Goal: Task Accomplishment & Management: Use online tool/utility

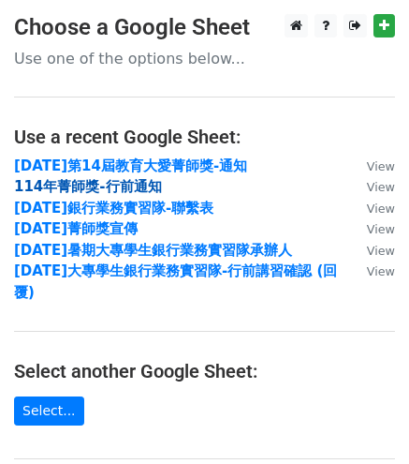
click at [155, 187] on strong "114年菁師獎-行前通知" at bounding box center [88, 186] width 148 height 17
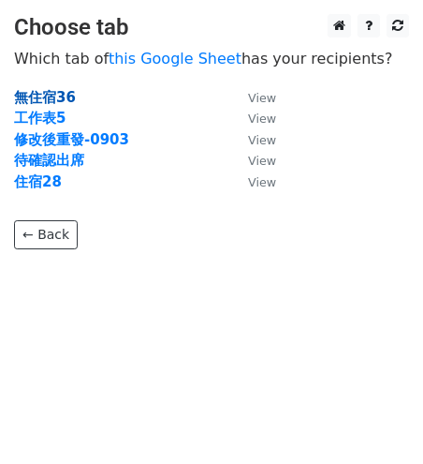
click at [47, 101] on strong "無住宿36" at bounding box center [45, 97] width 62 height 17
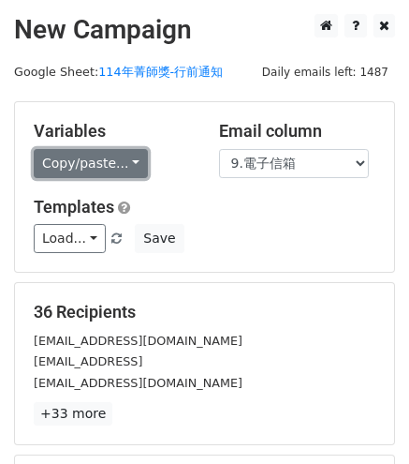
click at [121, 155] on link "Copy/paste..." at bounding box center [91, 163] width 114 height 29
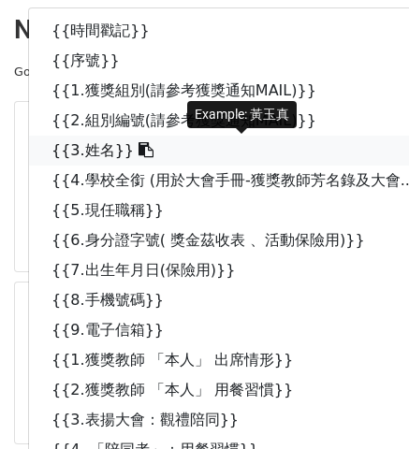
click at [114, 143] on link "{{3.姓名}}" at bounding box center [252, 151] width 447 height 30
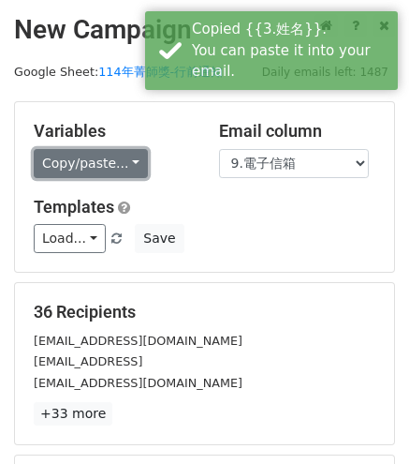
click at [86, 161] on link "Copy/paste..." at bounding box center [91, 163] width 114 height 29
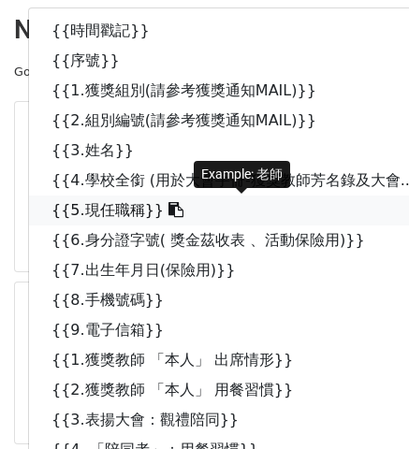
click at [169, 214] on icon at bounding box center [176, 209] width 15 height 15
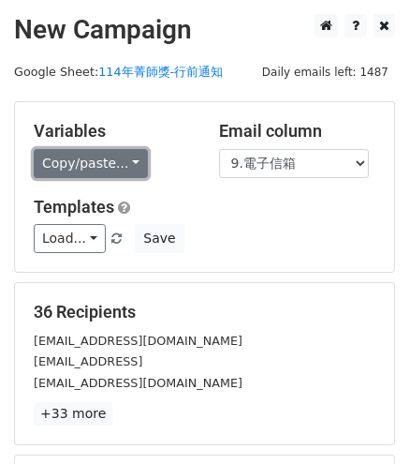
click at [99, 166] on link "Copy/paste..." at bounding box center [91, 163] width 114 height 29
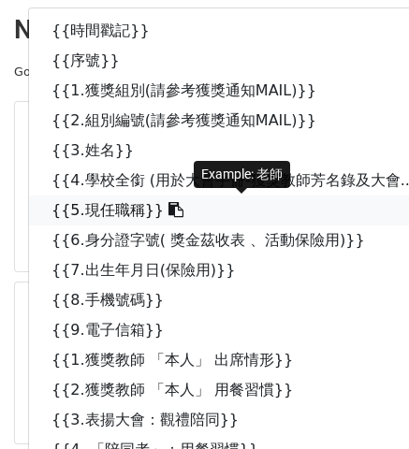
click at [112, 212] on link "{{5.現任職稱}}" at bounding box center [252, 211] width 447 height 30
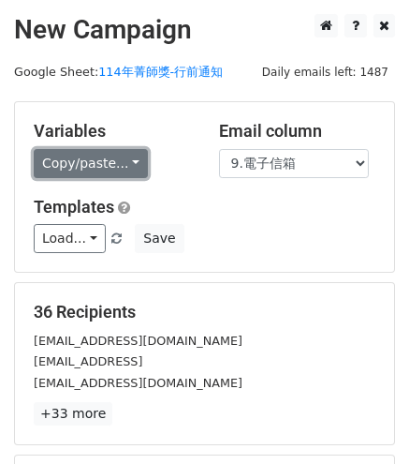
click at [97, 164] on link "Copy/paste..." at bounding box center [91, 163] width 114 height 29
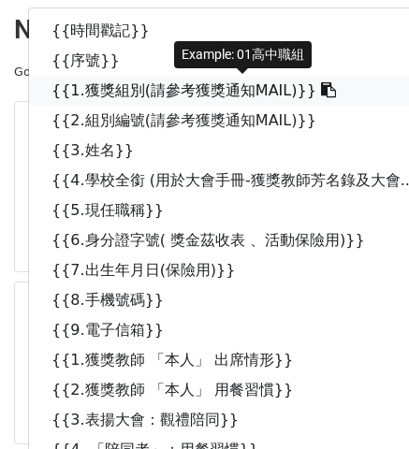
click at [91, 90] on link "{{1.獲獎組別(請參考獲獎通知MAIL)}}" at bounding box center [252, 91] width 447 height 30
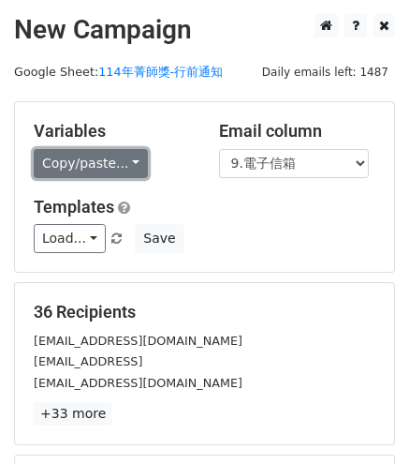
click at [53, 167] on link "Copy/paste..." at bounding box center [91, 163] width 114 height 29
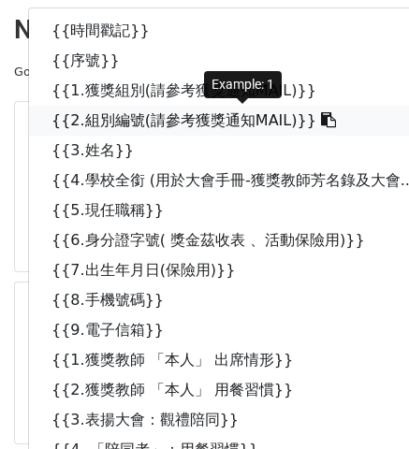
click at [148, 115] on link "{{2.組別編號(請參考獲獎通知MAIL)}}" at bounding box center [252, 121] width 447 height 30
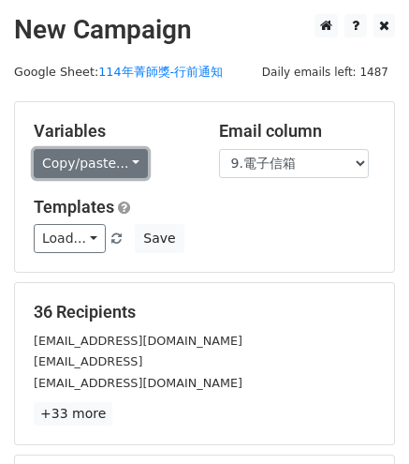
click at [95, 172] on link "Copy/paste..." at bounding box center [91, 163] width 114 height 29
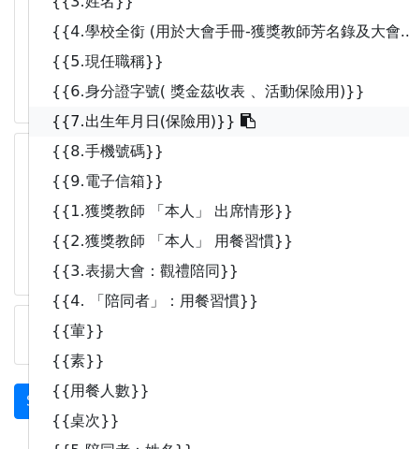
scroll to position [375, 0]
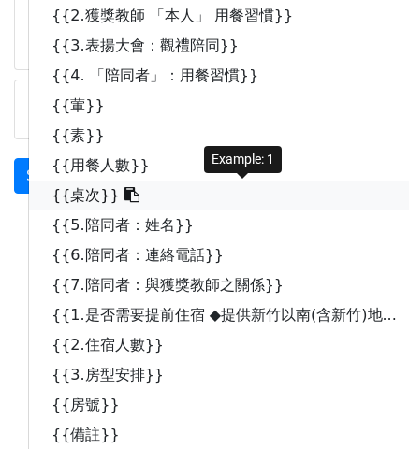
click at [94, 196] on link "{{桌次}}" at bounding box center [252, 196] width 447 height 30
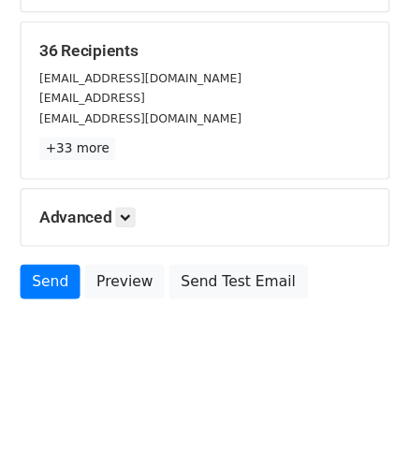
scroll to position [72, 0]
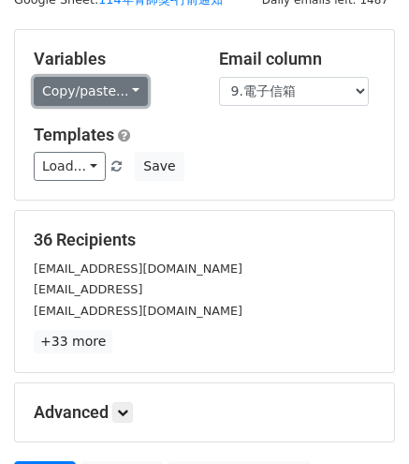
click at [125, 88] on link "Copy/paste..." at bounding box center [91, 91] width 114 height 29
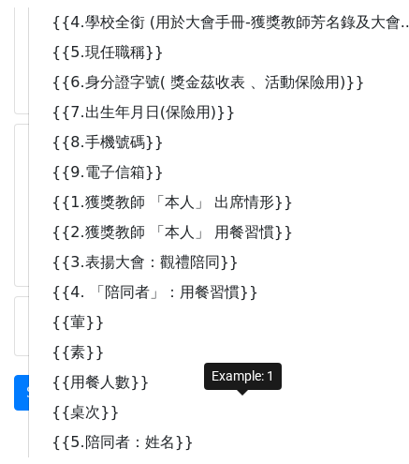
scroll to position [259, 0]
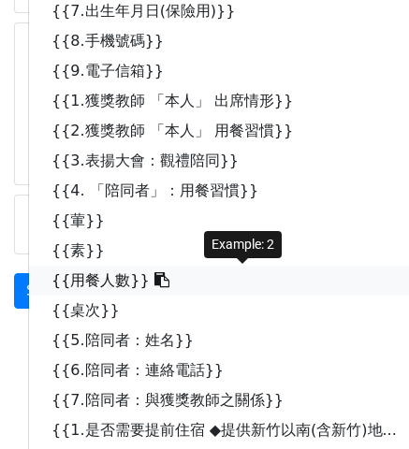
click at [150, 287] on span at bounding box center [160, 281] width 20 height 18
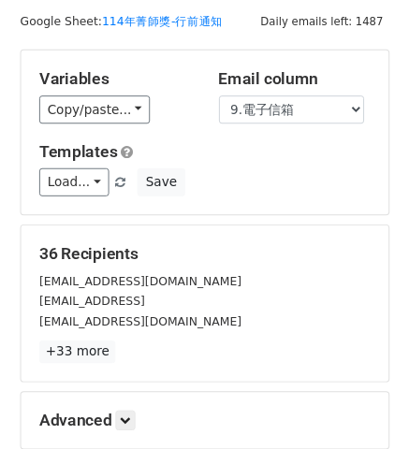
scroll to position [0, 0]
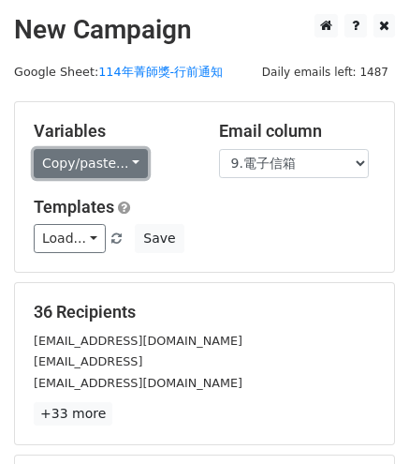
click at [117, 168] on link "Copy/paste..." at bounding box center [91, 163] width 114 height 29
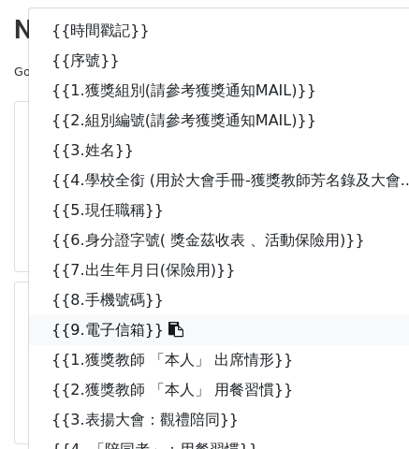
scroll to position [375, 0]
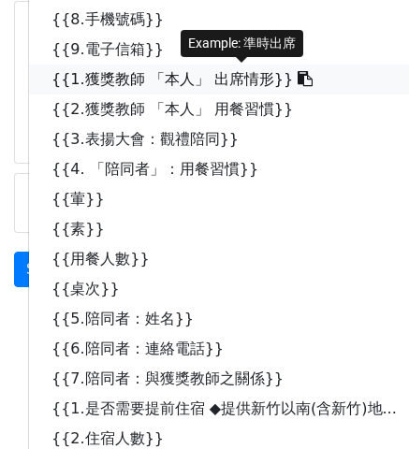
click at [191, 74] on link "{{1.獲獎教師 「本人」 出席情形}}" at bounding box center [252, 80] width 447 height 30
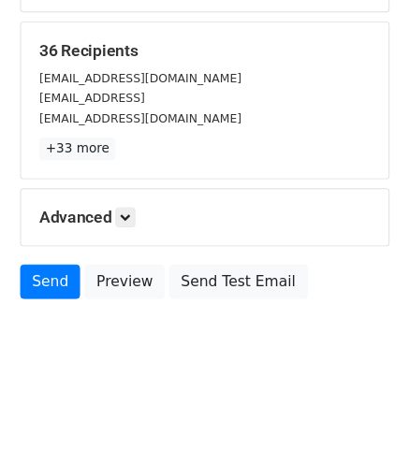
scroll to position [0, 0]
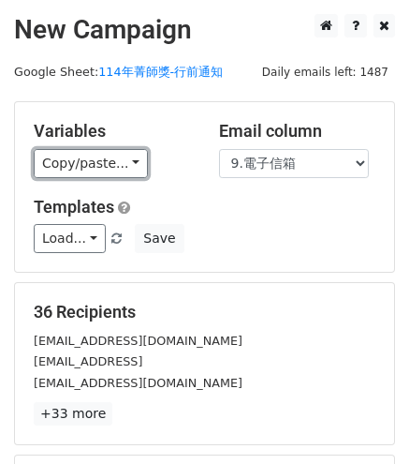
click at [134, 162] on link "Copy/paste..." at bounding box center [91, 163] width 114 height 29
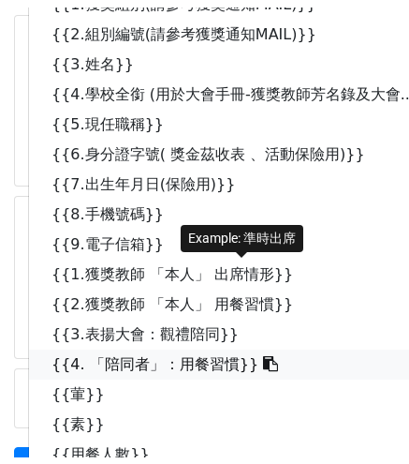
scroll to position [187, 0]
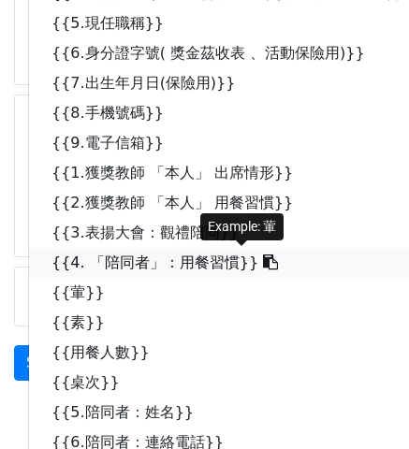
click at [229, 272] on link "{{4. 「陪同者」：用餐習慣}}" at bounding box center [252, 263] width 447 height 30
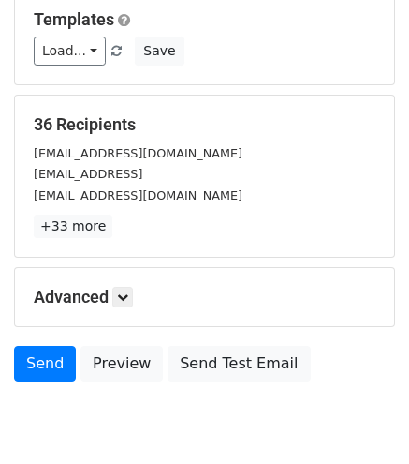
scroll to position [0, 0]
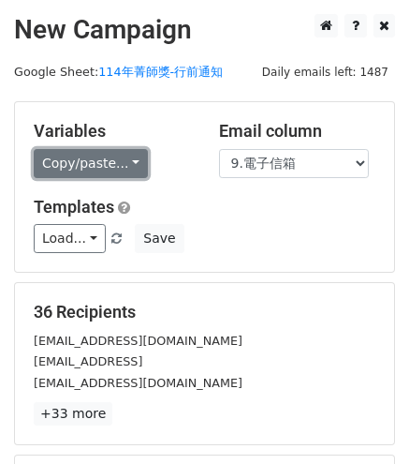
click at [117, 158] on link "Copy/paste..." at bounding box center [91, 163] width 114 height 29
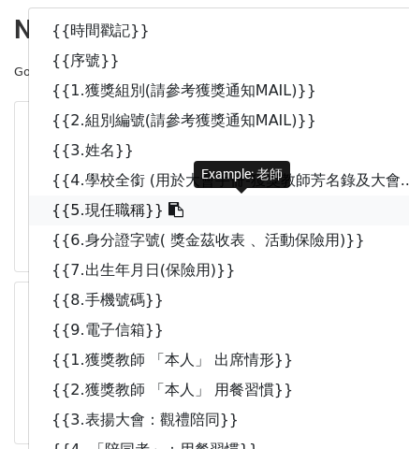
click at [141, 206] on link "{{5.現任職稱}}" at bounding box center [252, 211] width 447 height 30
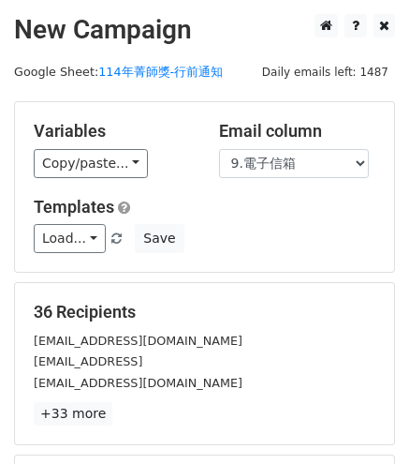
scroll to position [259, 0]
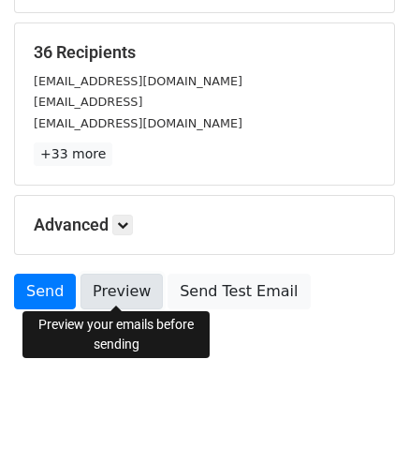
click at [153, 295] on link "Preview" at bounding box center [122, 291] width 82 height 36
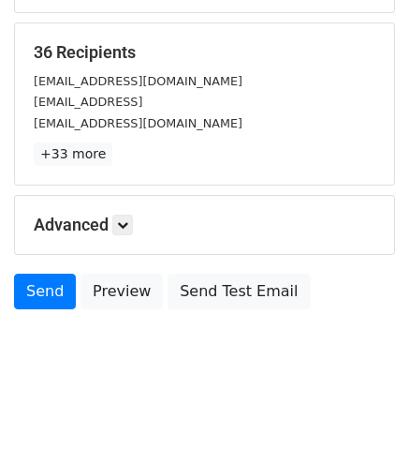
scroll to position [0, 0]
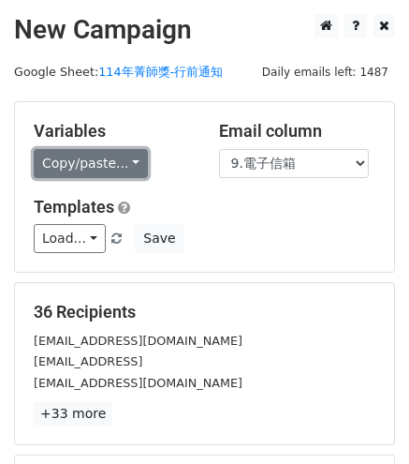
click at [121, 156] on link "Copy/paste..." at bounding box center [91, 163] width 114 height 29
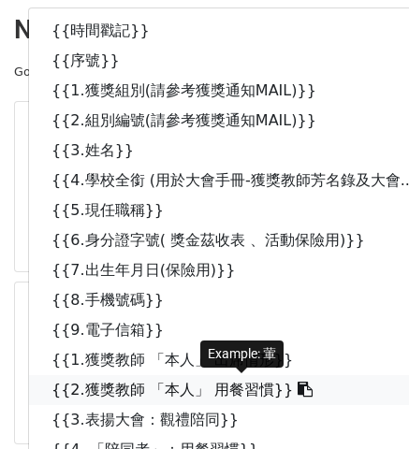
click at [232, 387] on link "{{2.獲獎教師 「本人」 用餐習慣}}" at bounding box center [252, 390] width 447 height 30
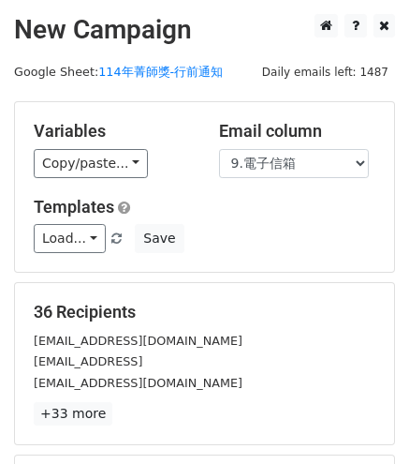
scroll to position [259, 0]
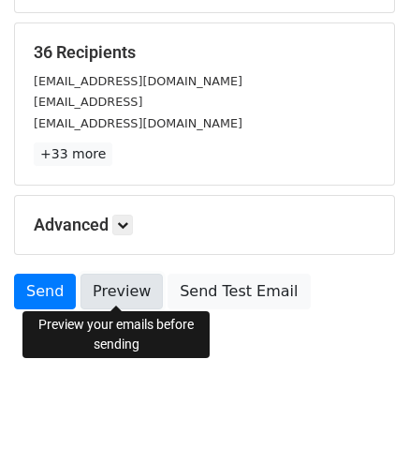
click at [100, 291] on link "Preview" at bounding box center [122, 291] width 82 height 36
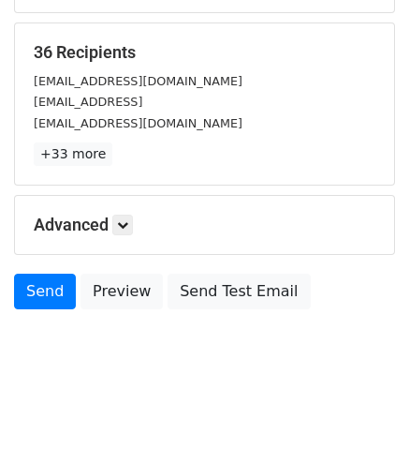
scroll to position [0, 0]
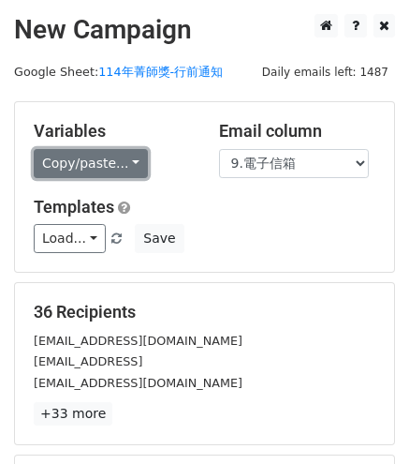
click at [133, 167] on link "Copy/paste..." at bounding box center [91, 163] width 114 height 29
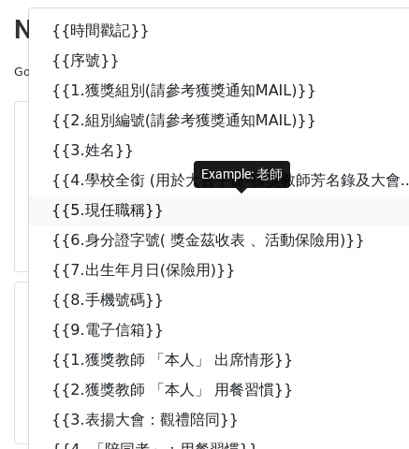
click at [129, 214] on link "{{5.現任職稱}}" at bounding box center [252, 211] width 447 height 30
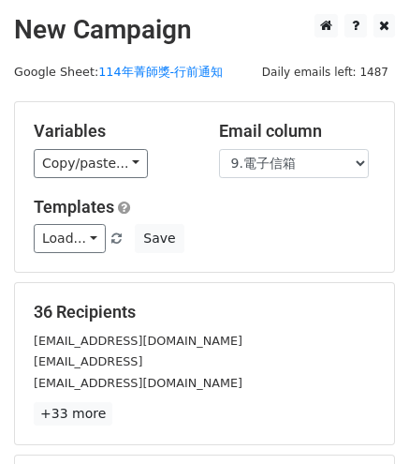
scroll to position [259, 0]
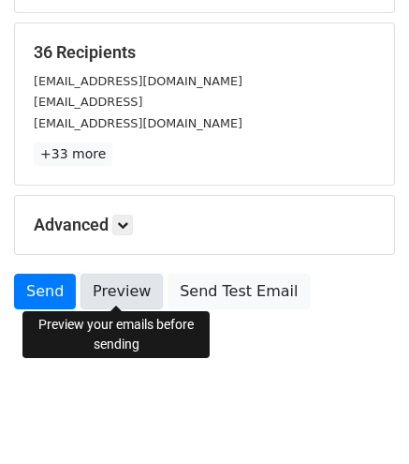
click at [133, 289] on link "Preview" at bounding box center [122, 291] width 82 height 36
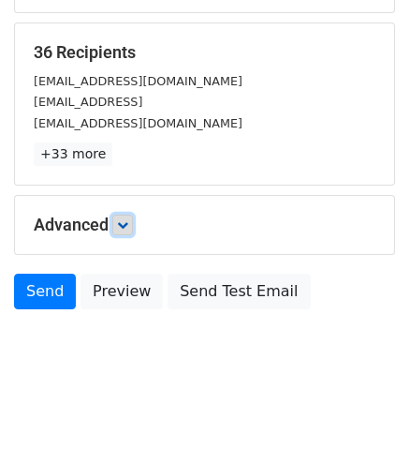
click at [121, 224] on icon at bounding box center [122, 224] width 11 height 11
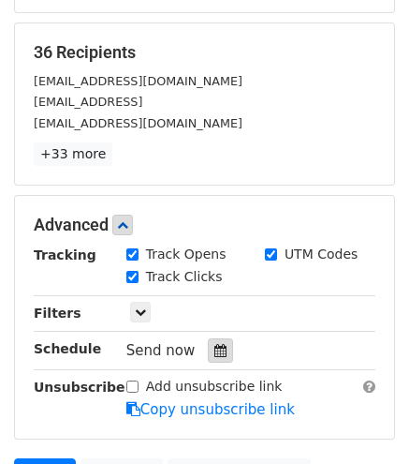
click at [219, 344] on icon at bounding box center [220, 350] width 12 height 13
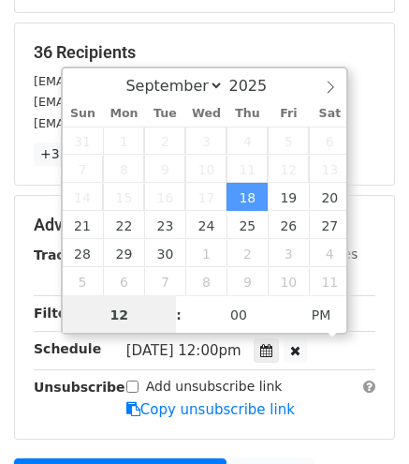
scroll to position [0, 0]
type input "2025-09-18 01:08"
type input "01"
type input "08"
click at [324, 308] on span "PM" at bounding box center [322, 314] width 52 height 37
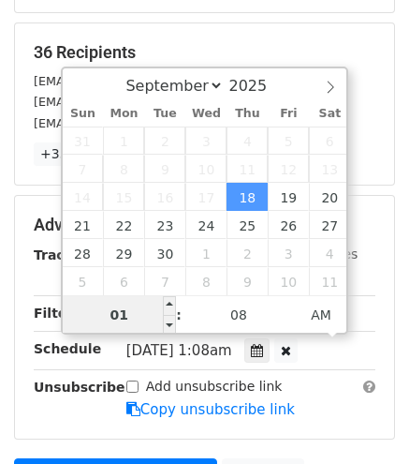
drag, startPoint x: 129, startPoint y: 314, endPoint x: 114, endPoint y: 308, distance: 16.0
click at [114, 308] on input "01" at bounding box center [120, 314] width 114 height 37
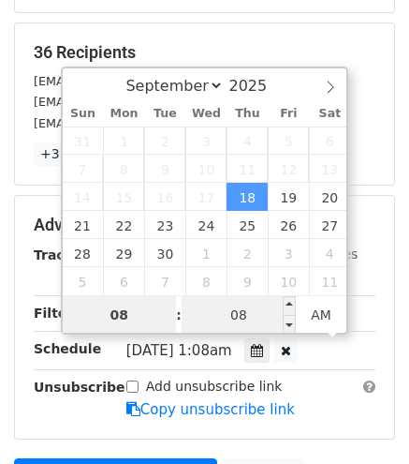
type input "08"
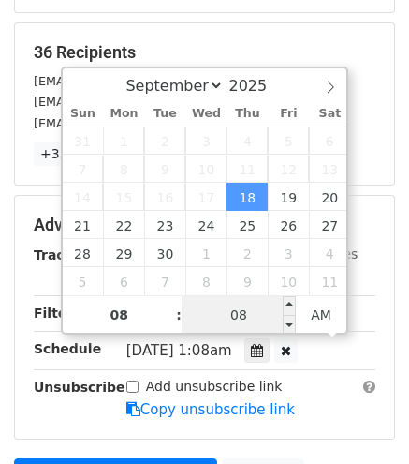
type input "2025-09-18 08:08"
click at [249, 315] on input "08" at bounding box center [239, 314] width 114 height 37
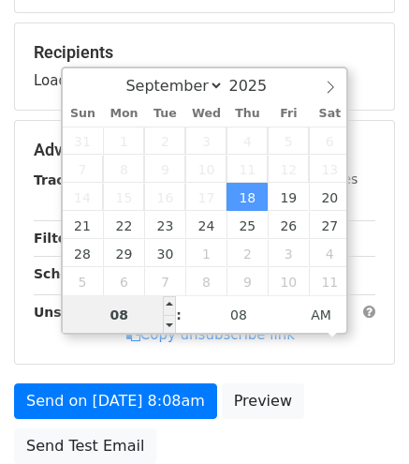
click at [131, 309] on input "08" at bounding box center [120, 314] width 114 height 37
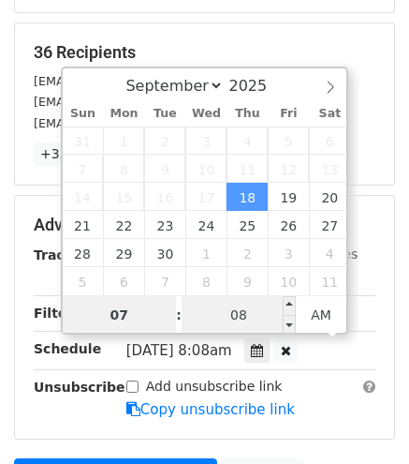
type input "07"
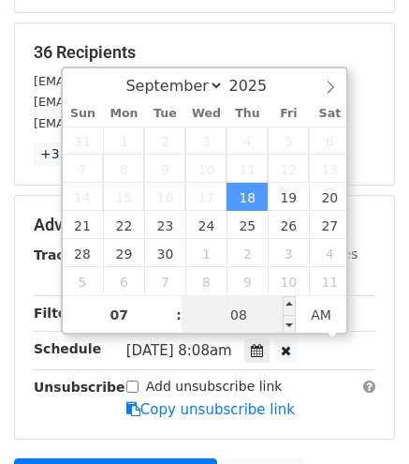
type input "2025-09-18 07:08"
click at [238, 311] on input "08" at bounding box center [239, 314] width 114 height 37
type input "00"
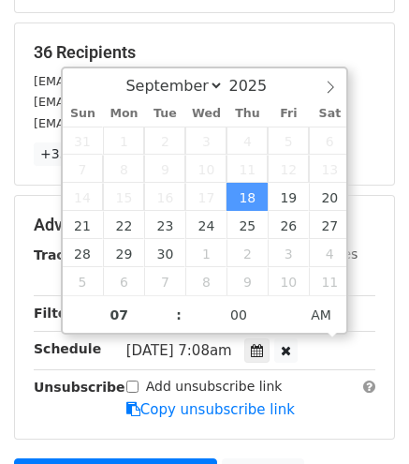
type input "2025-09-18 07:00"
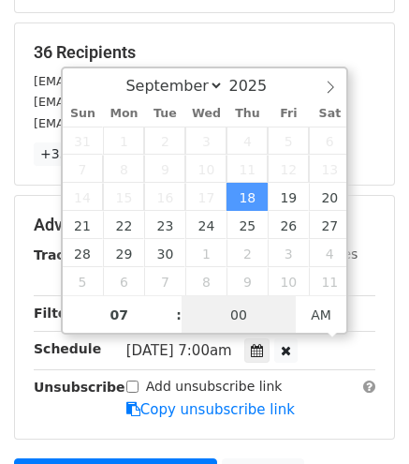
scroll to position [353, 0]
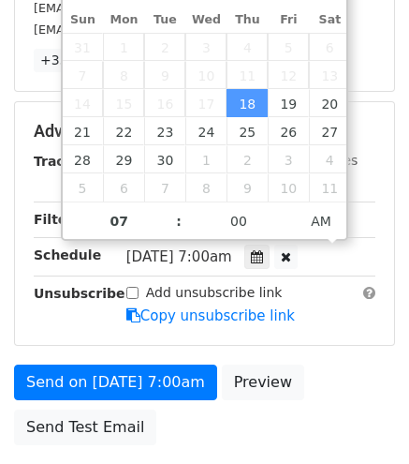
click at [346, 344] on form "Variables Copy/paste... {{時間戳記}} {{序號}} {{1.獲獎組別(請參考獲獎通知MAIL)}} {{2.組別編號(請參考獲獎通…" at bounding box center [204, 101] width 381 height 706
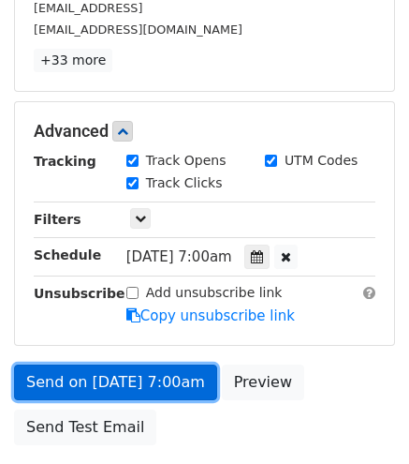
click at [148, 386] on link "Send on Sep 18 at 7:00am" at bounding box center [115, 382] width 203 height 36
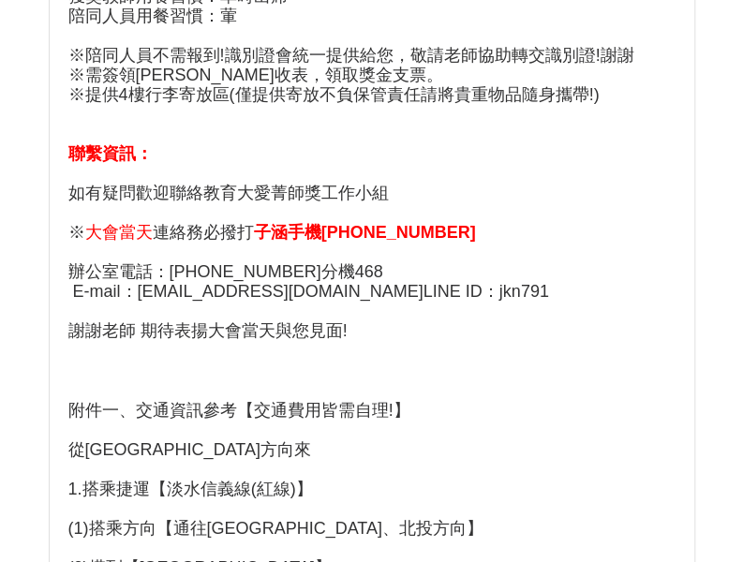
scroll to position [749, 0]
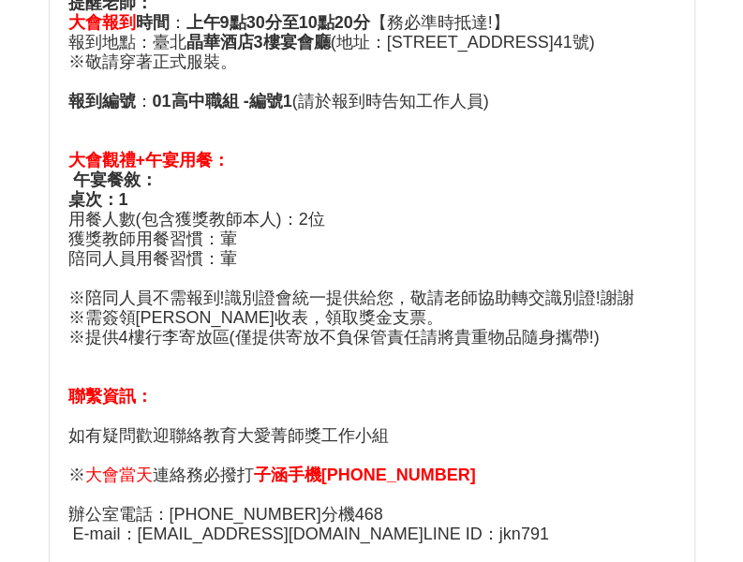
scroll to position [562, 0]
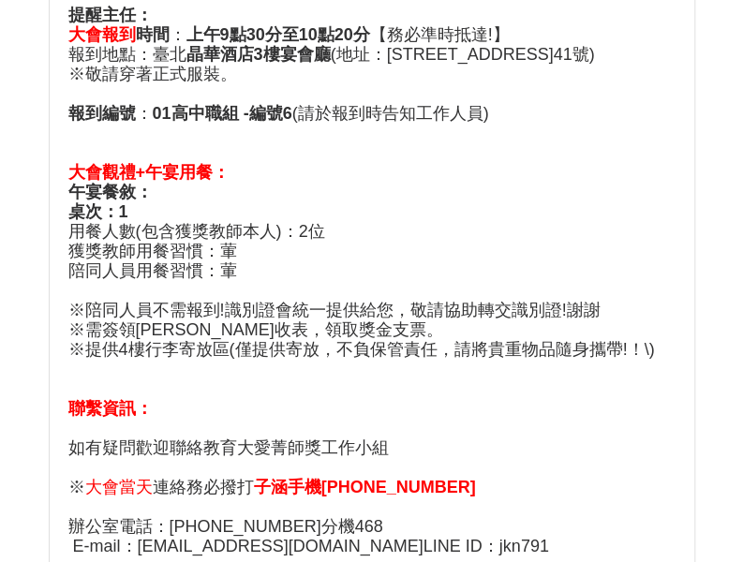
scroll to position [6368, 0]
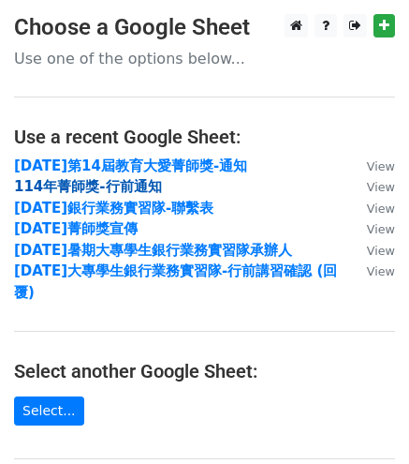
click at [150, 183] on strong "114年菁師獎-行前通知" at bounding box center [88, 186] width 148 height 17
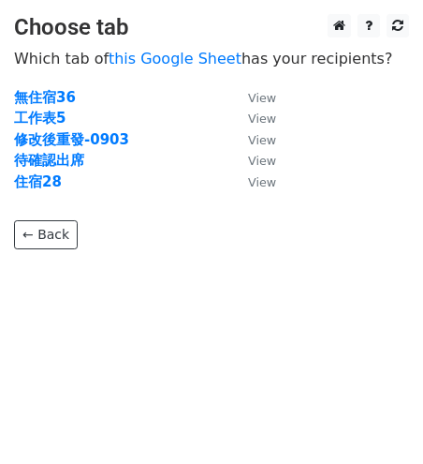
click at [60, 179] on td "住宿28" at bounding box center [121, 182] width 215 height 22
click at [54, 180] on strong "住宿28" at bounding box center [38, 181] width 48 height 17
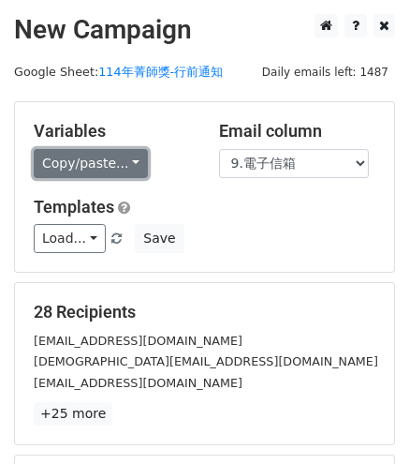
click at [109, 160] on link "Copy/paste..." at bounding box center [91, 163] width 114 height 29
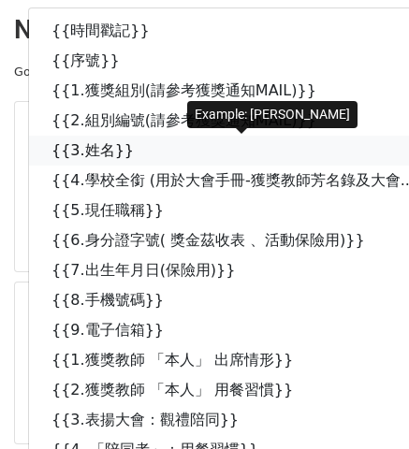
click at [107, 144] on link "{{3.姓名}}" at bounding box center [252, 151] width 447 height 30
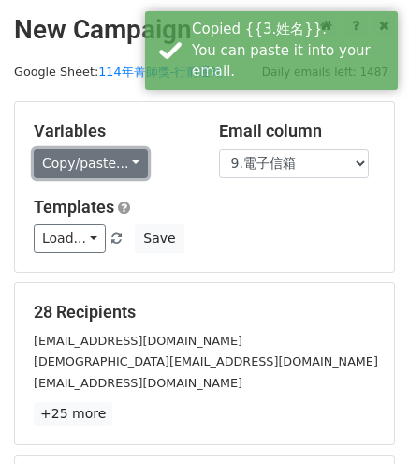
click at [122, 162] on link "Copy/paste..." at bounding box center [91, 163] width 114 height 29
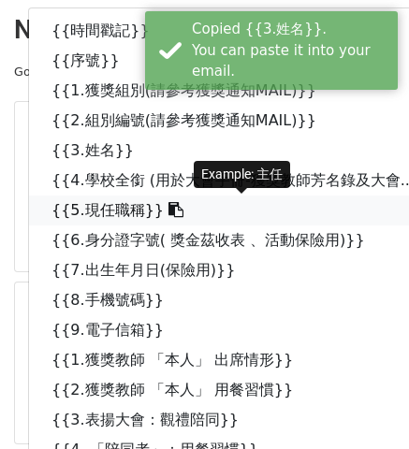
click at [128, 199] on link "{{5.現任職稱}}" at bounding box center [252, 211] width 447 height 30
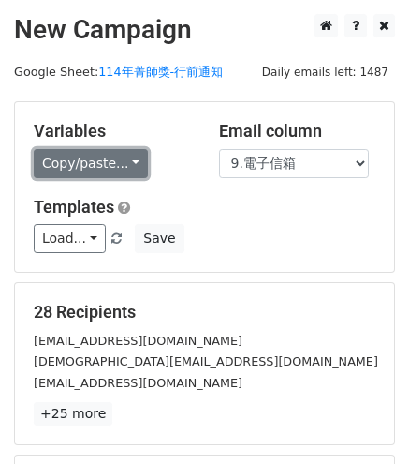
click at [115, 169] on link "Copy/paste..." at bounding box center [91, 163] width 114 height 29
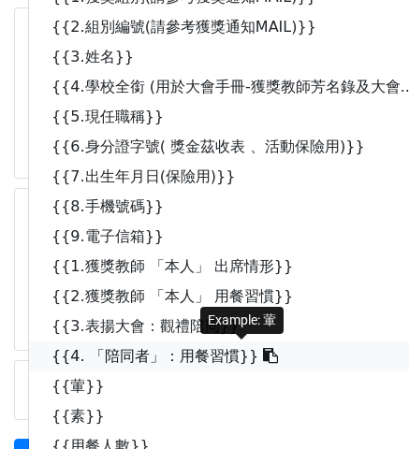
scroll to position [468, 0]
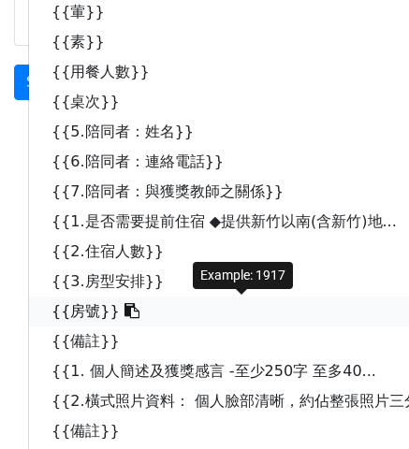
click at [96, 315] on link "{{房號}}" at bounding box center [252, 312] width 447 height 30
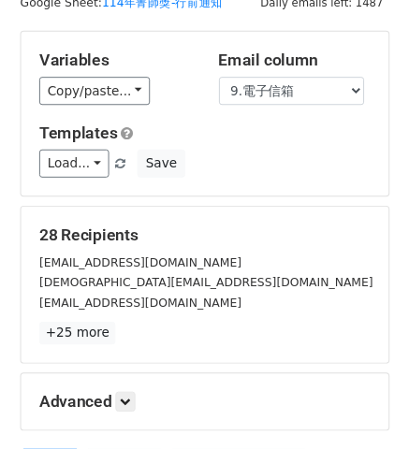
scroll to position [0, 0]
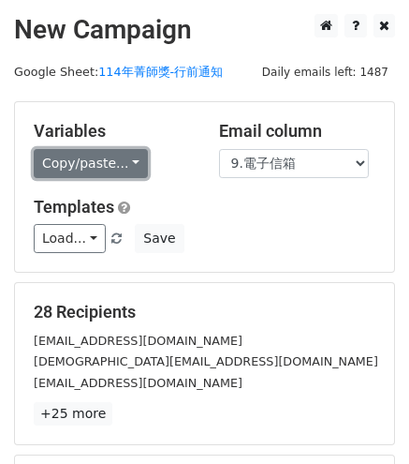
click at [124, 161] on link "Copy/paste..." at bounding box center [91, 163] width 114 height 29
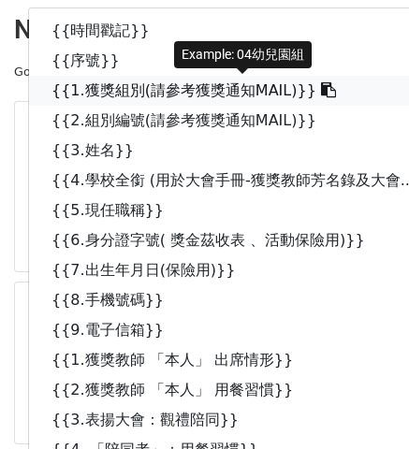
click at [105, 96] on link "{{1.獲獎組別(請參考獲獎通知MAIL)}}" at bounding box center [252, 91] width 447 height 30
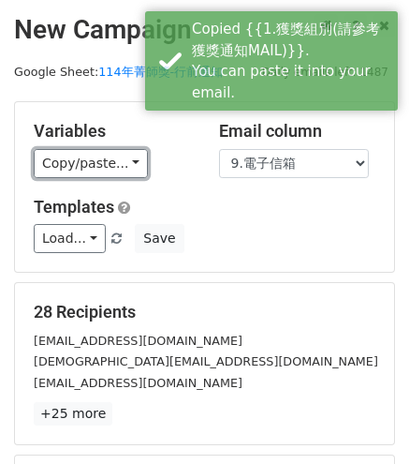
click at [68, 169] on link "Copy/paste..." at bounding box center [91, 163] width 114 height 29
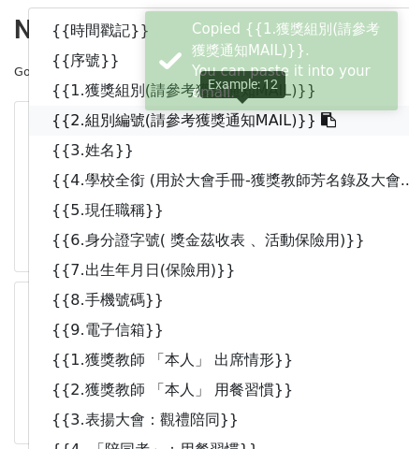
click at [123, 112] on link "{{2.組別編號(請參考獲獎通知MAIL)}}" at bounding box center [252, 121] width 447 height 30
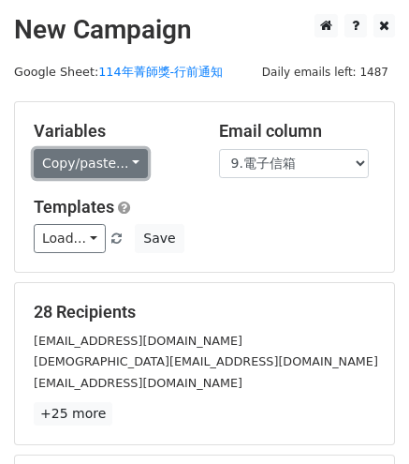
click at [116, 164] on link "Copy/paste..." at bounding box center [91, 163] width 114 height 29
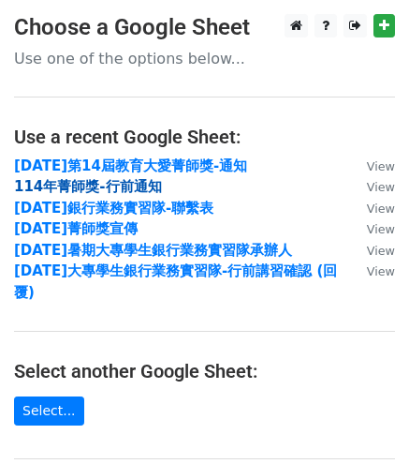
click at [144, 183] on strong "114年菁師獎-行前通知" at bounding box center [88, 186] width 148 height 17
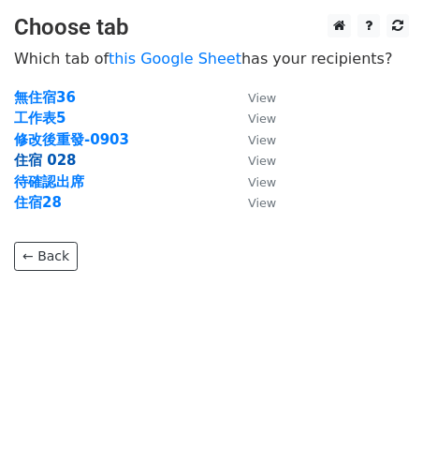
click at [42, 164] on strong "住宿 028" at bounding box center [45, 160] width 63 height 17
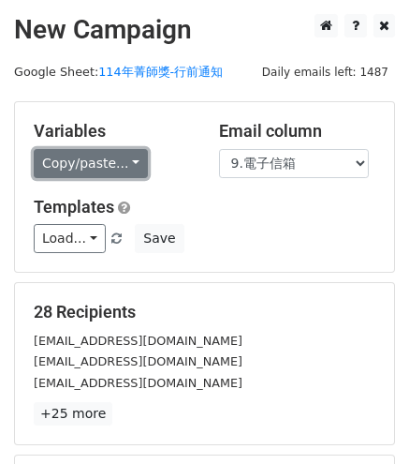
click at [130, 157] on link "Copy/paste..." at bounding box center [91, 163] width 114 height 29
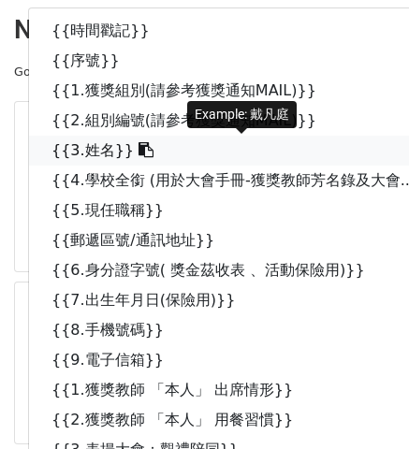
click at [103, 139] on link "{{3.姓名}}" at bounding box center [252, 151] width 447 height 30
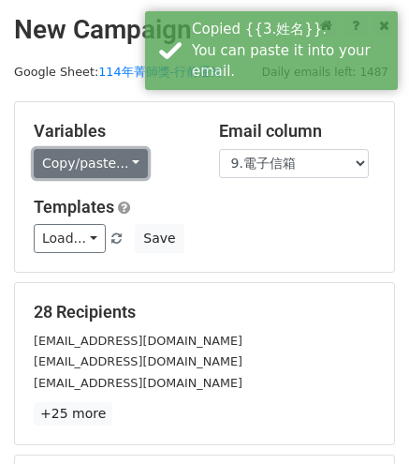
click at [75, 151] on link "Copy/paste..." at bounding box center [91, 163] width 114 height 29
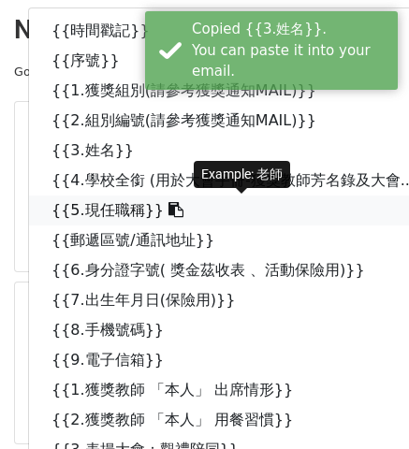
click at [105, 201] on link "{{5.現任職稱}}" at bounding box center [252, 211] width 447 height 30
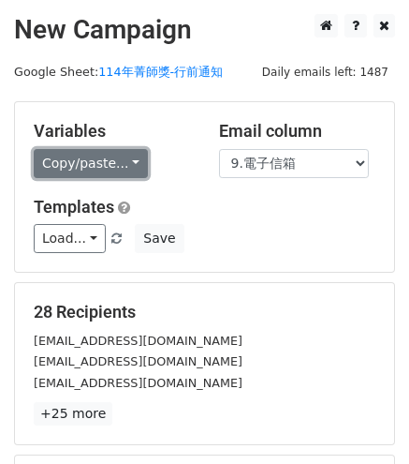
click at [107, 160] on link "Copy/paste..." at bounding box center [91, 163] width 114 height 29
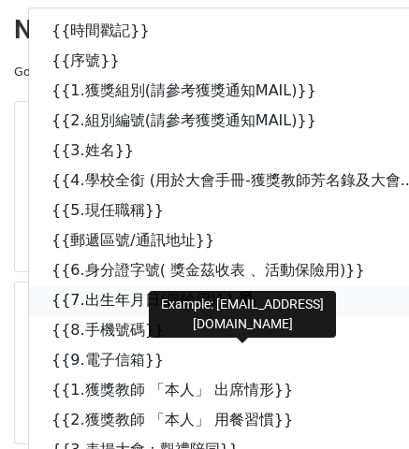
scroll to position [375, 0]
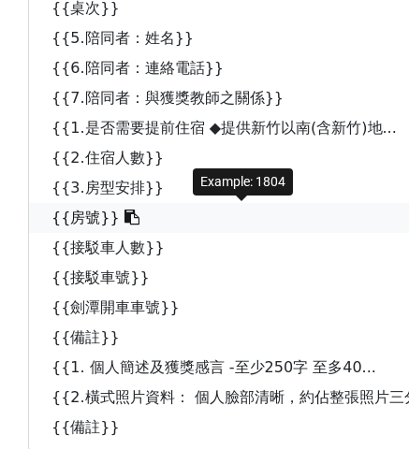
click at [125, 222] on icon at bounding box center [132, 217] width 15 height 15
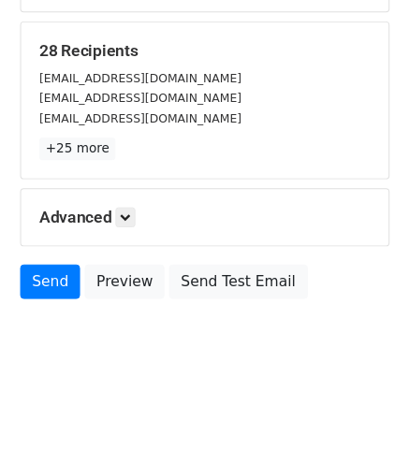
scroll to position [0, 0]
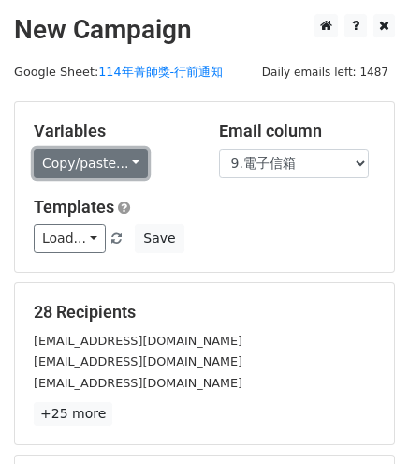
click at [129, 160] on link "Copy/paste..." at bounding box center [91, 163] width 114 height 29
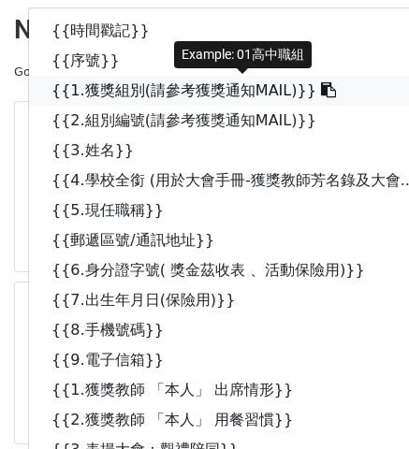
click at [125, 85] on link "{{1.獲獎組別(請參考獲獎通知MAIL)}}" at bounding box center [252, 91] width 447 height 30
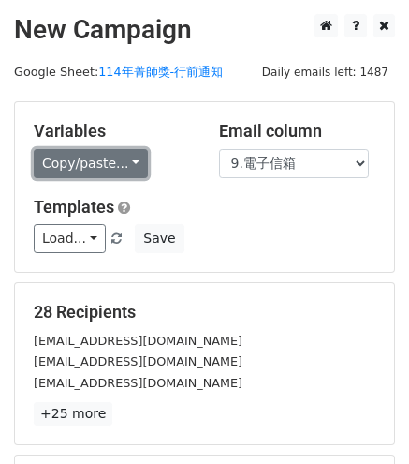
click at [129, 169] on link "Copy/paste..." at bounding box center [91, 163] width 114 height 29
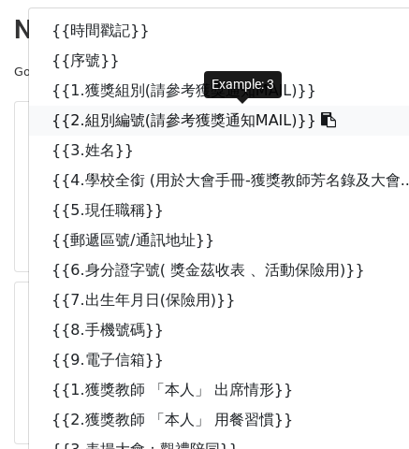
click at [210, 116] on link "{{2.組別編號(請參考獲獎通知MAIL)}}" at bounding box center [252, 121] width 447 height 30
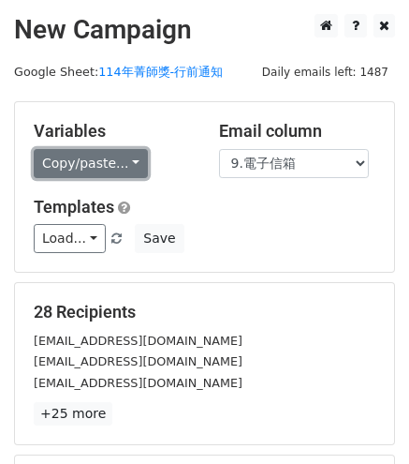
click at [137, 162] on link "Copy/paste..." at bounding box center [91, 163] width 114 height 29
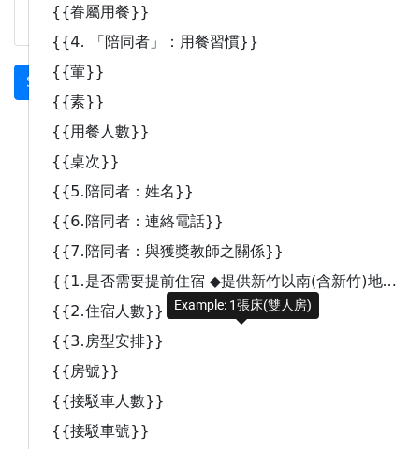
scroll to position [622, 0]
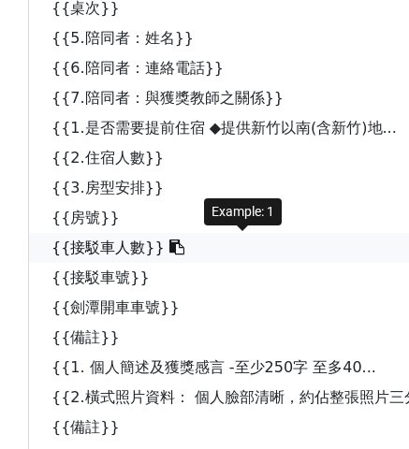
click at [117, 254] on link "{{接駁車人數}}" at bounding box center [252, 248] width 447 height 30
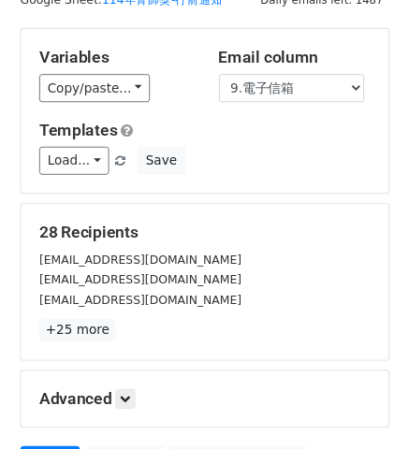
scroll to position [0, 0]
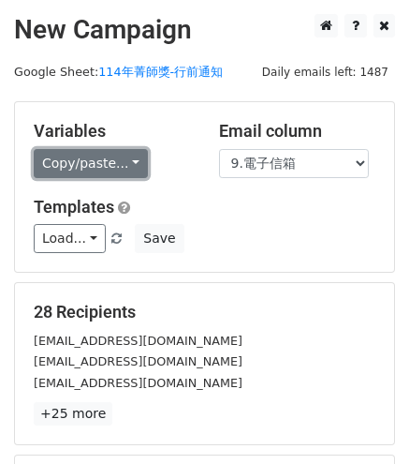
click at [132, 167] on link "Copy/paste..." at bounding box center [91, 163] width 114 height 29
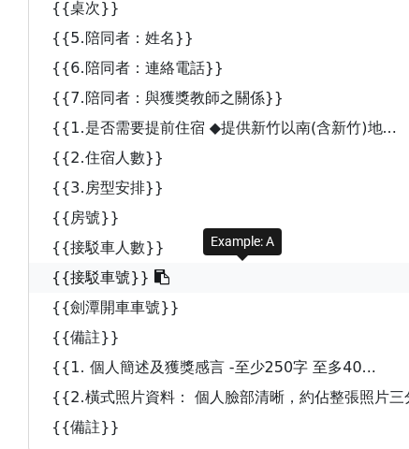
click at [101, 275] on link "{{接駁車號}}" at bounding box center [252, 278] width 447 height 30
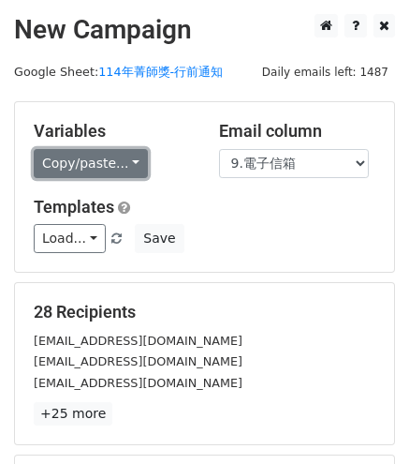
click at [127, 164] on link "Copy/paste..." at bounding box center [91, 163] width 114 height 29
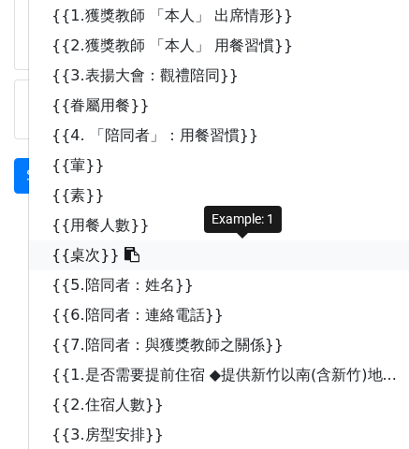
click at [125, 257] on icon at bounding box center [132, 254] width 15 height 15
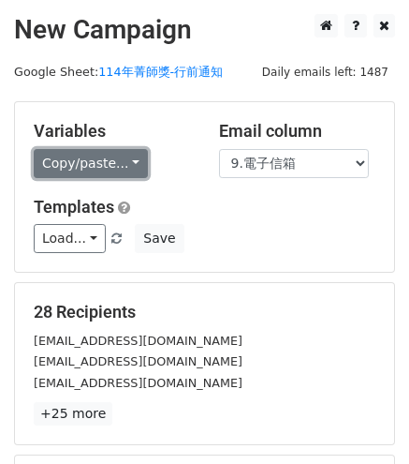
click at [130, 168] on link "Copy/paste..." at bounding box center [91, 163] width 114 height 29
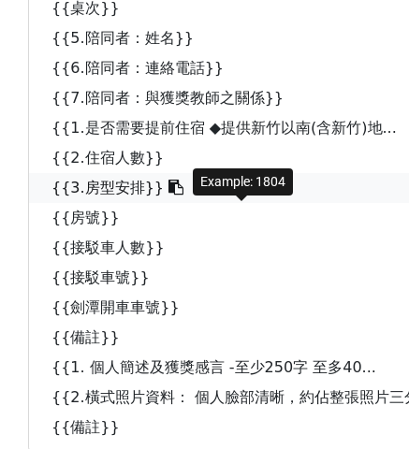
scroll to position [434, 0]
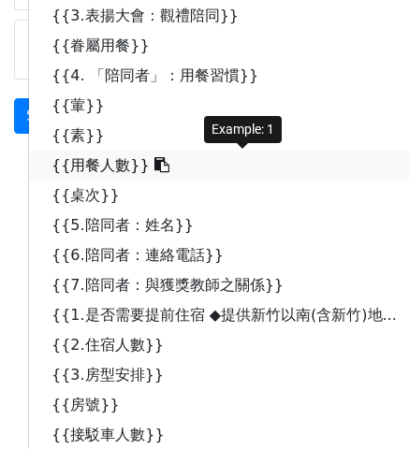
click at [106, 156] on link "{{用餐人數}}" at bounding box center [252, 166] width 447 height 30
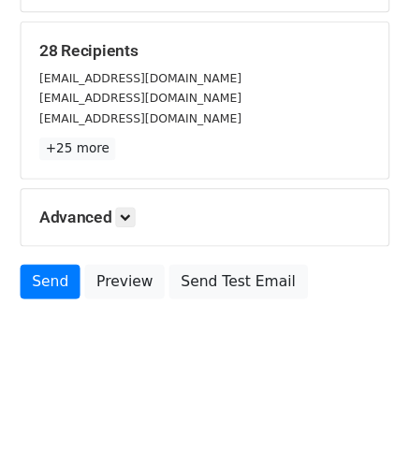
scroll to position [0, 0]
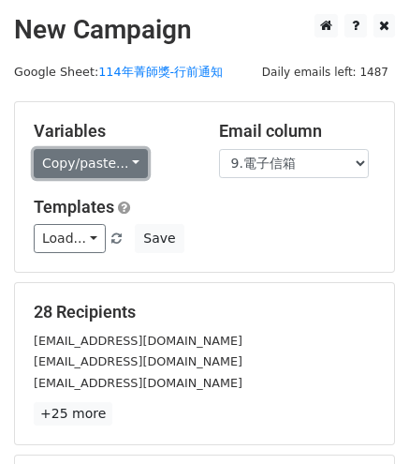
click at [122, 170] on link "Copy/paste..." at bounding box center [91, 163] width 114 height 29
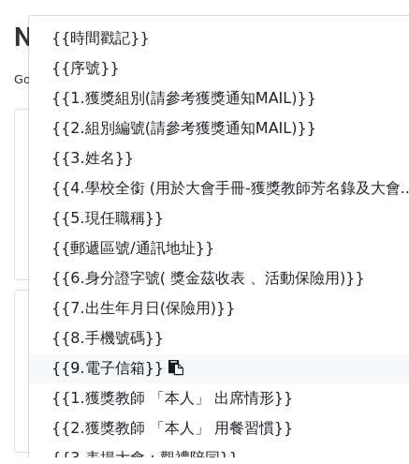
scroll to position [187, 0]
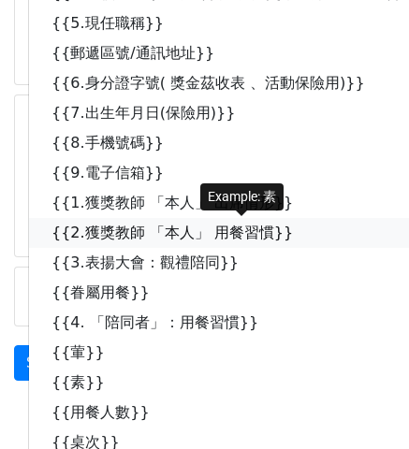
click at [224, 241] on link "{{2.獲獎教師 「本人」 用餐習慣}}" at bounding box center [252, 233] width 447 height 30
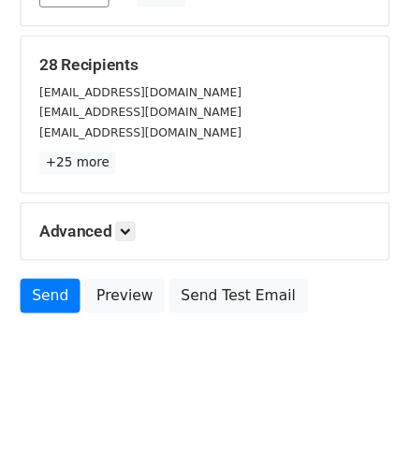
scroll to position [0, 0]
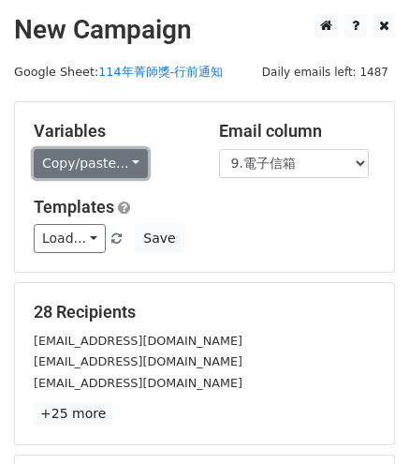
click at [133, 162] on link "Copy/paste..." at bounding box center [91, 163] width 114 height 29
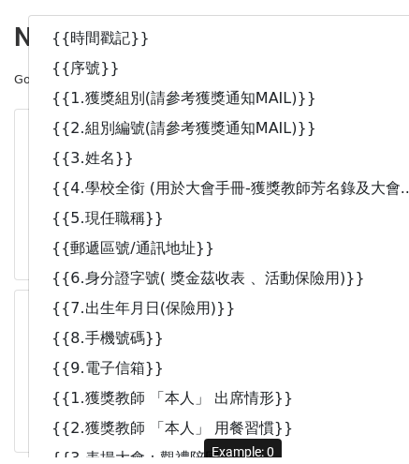
scroll to position [94, 0]
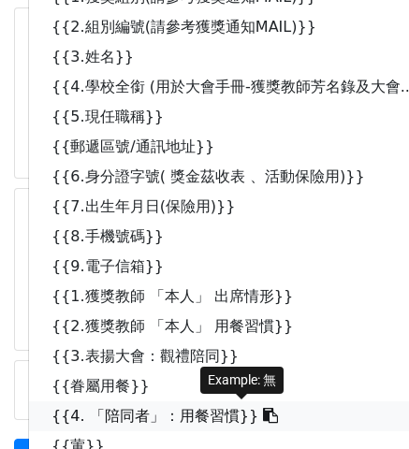
click at [180, 407] on link "{{4. 「陪同者」：用餐習慣}}" at bounding box center [252, 417] width 447 height 30
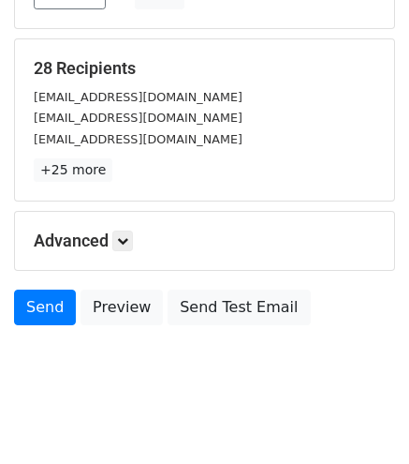
scroll to position [259, 0]
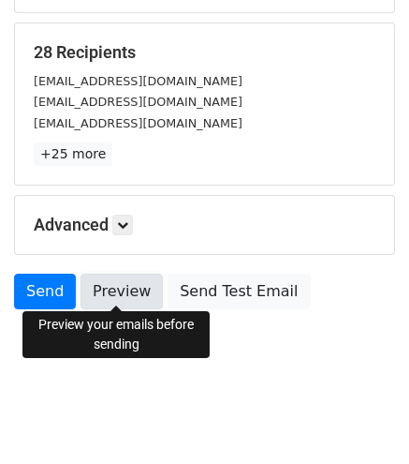
click at [127, 302] on link "Preview" at bounding box center [122, 291] width 82 height 36
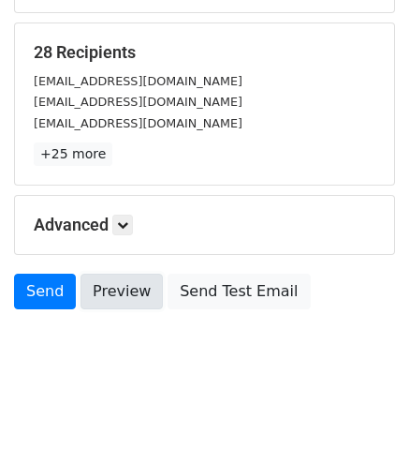
click at [132, 289] on link "Preview" at bounding box center [122, 291] width 82 height 36
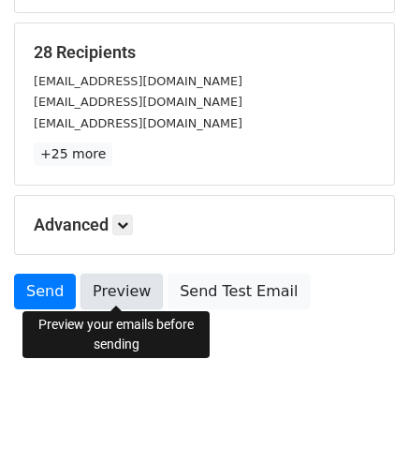
click at [140, 287] on link "Preview" at bounding box center [122, 291] width 82 height 36
click at [127, 297] on link "Preview" at bounding box center [122, 291] width 82 height 36
click at [109, 292] on link "Preview" at bounding box center [122, 291] width 82 height 36
click at [145, 291] on link "Preview" at bounding box center [122, 291] width 82 height 36
click at [150, 296] on link "Preview" at bounding box center [122, 291] width 82 height 36
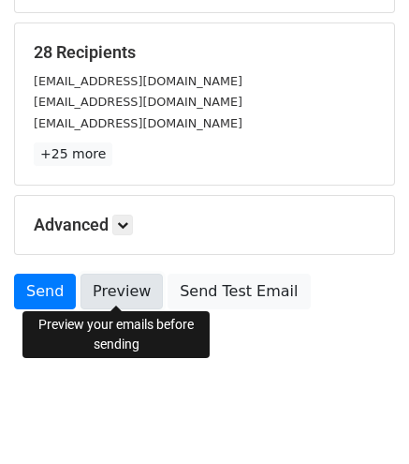
click at [140, 280] on link "Preview" at bounding box center [122, 291] width 82 height 36
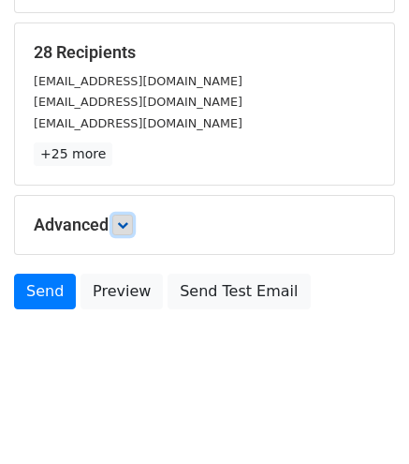
click at [128, 221] on icon at bounding box center [122, 224] width 11 height 11
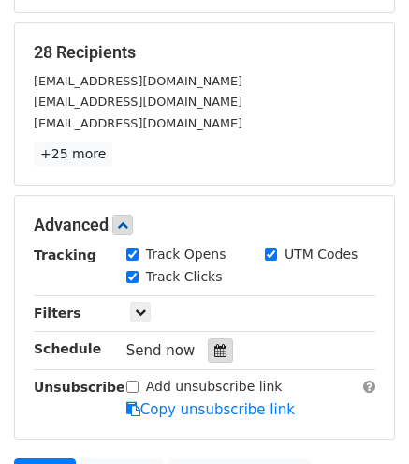
click at [217, 348] on icon at bounding box center [220, 350] width 12 height 13
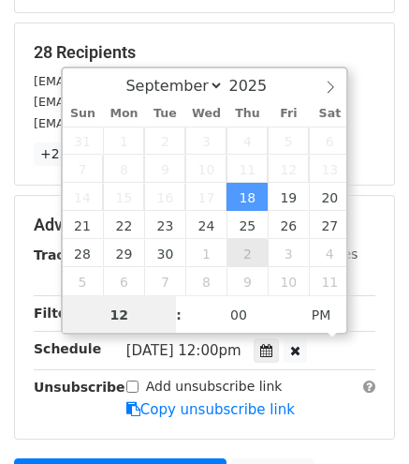
scroll to position [0, 0]
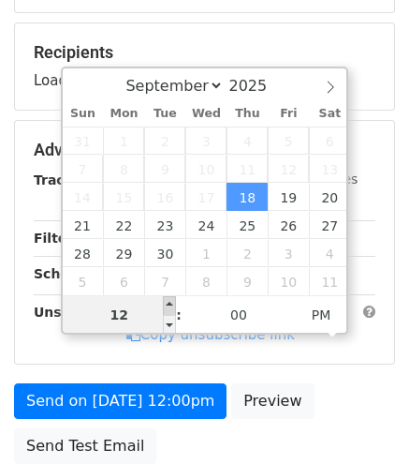
type input "2025-09-18 13:00"
type input "01"
click at [170, 304] on span at bounding box center [169, 305] width 13 height 19
type input "2025-09-18 14:00"
type input "02"
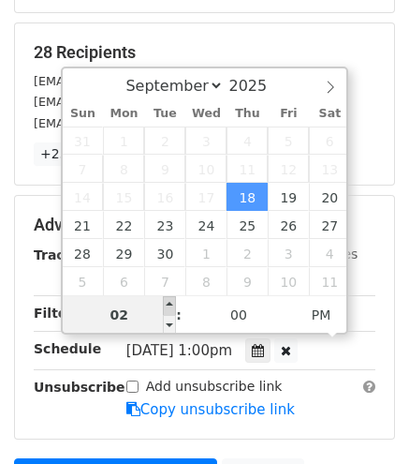
click at [170, 304] on span at bounding box center [169, 305] width 13 height 19
type input "2025-09-18 15:00"
type input "03"
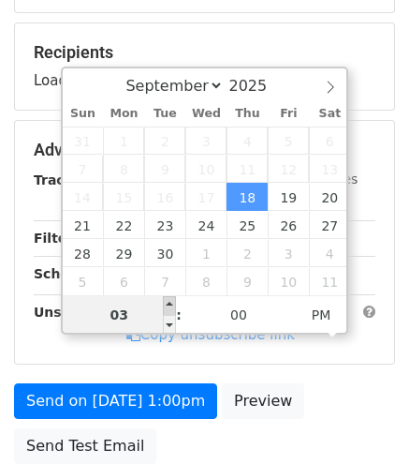
click at [170, 304] on span at bounding box center [169, 305] width 13 height 19
type input "2025-09-18 16:00"
type input "04"
click at [170, 304] on span at bounding box center [169, 305] width 13 height 19
type input "2025-09-18 17:00"
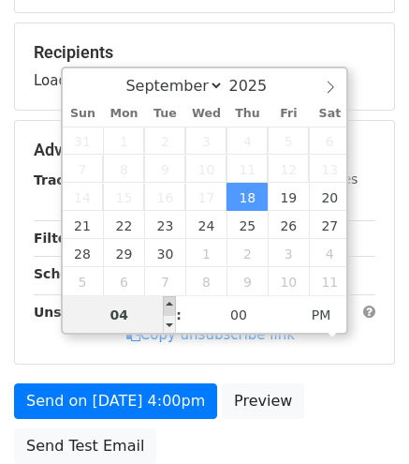
type input "05"
click at [170, 304] on span at bounding box center [169, 305] width 13 height 19
type input "2025-09-18 18:00"
type input "06"
click at [170, 304] on span at bounding box center [169, 305] width 13 height 19
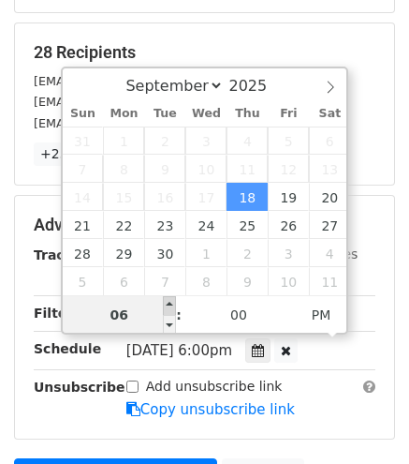
type input "2025-09-18 19:00"
type input "07"
click at [170, 304] on span at bounding box center [169, 305] width 13 height 19
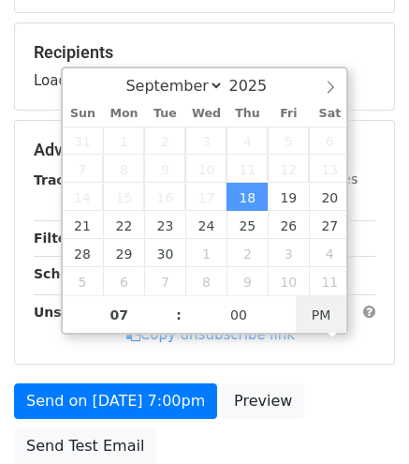
type input "2025-09-18 07:00"
click at [321, 317] on span "AM" at bounding box center [322, 314] width 52 height 37
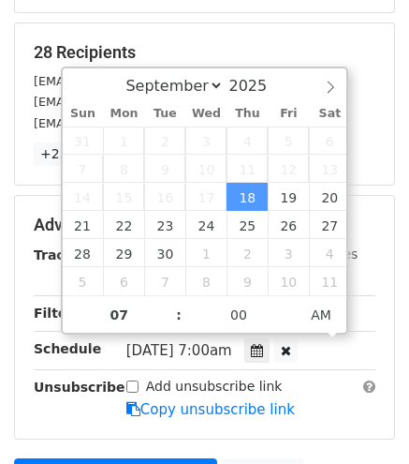
scroll to position [353, 0]
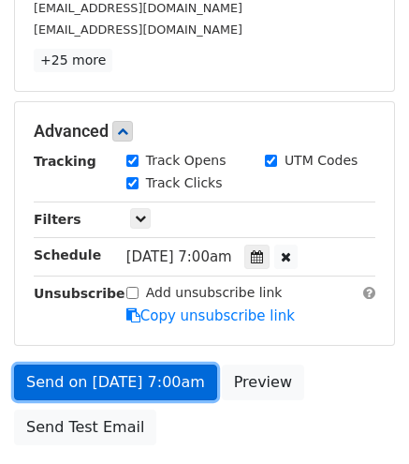
click at [170, 379] on link "Send on Sep 18 at 7:00am" at bounding box center [115, 382] width 203 height 36
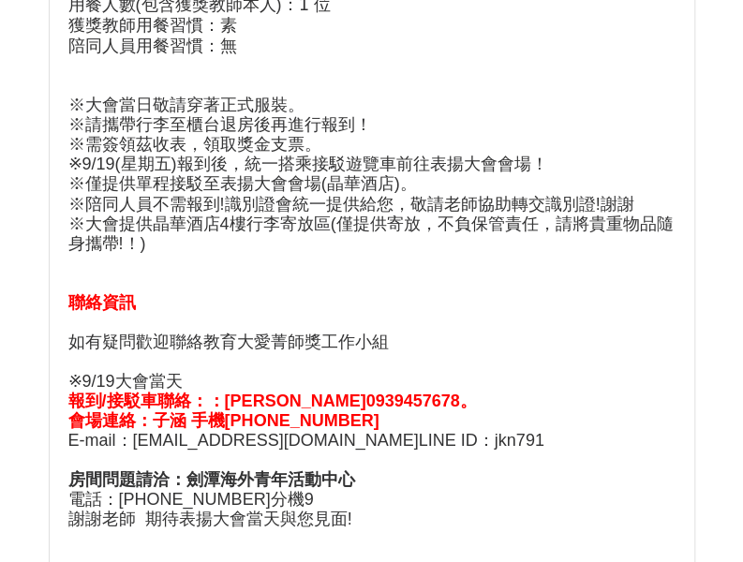
scroll to position [936, 0]
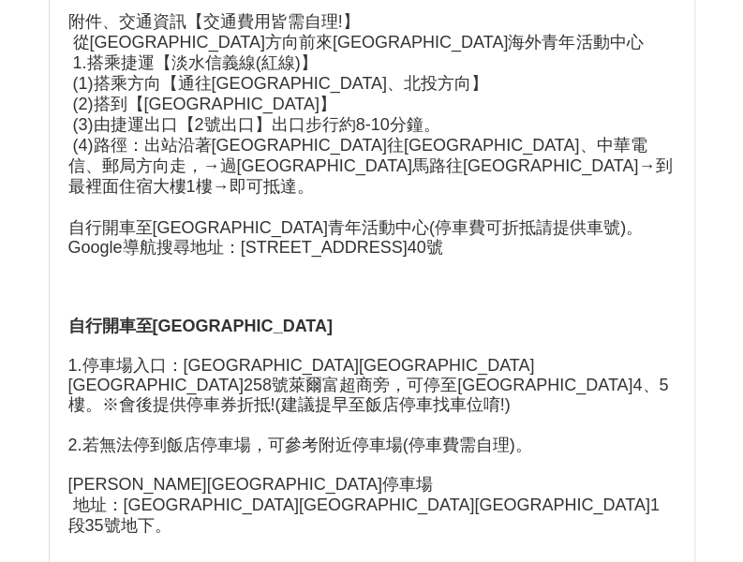
scroll to position [1405, 0]
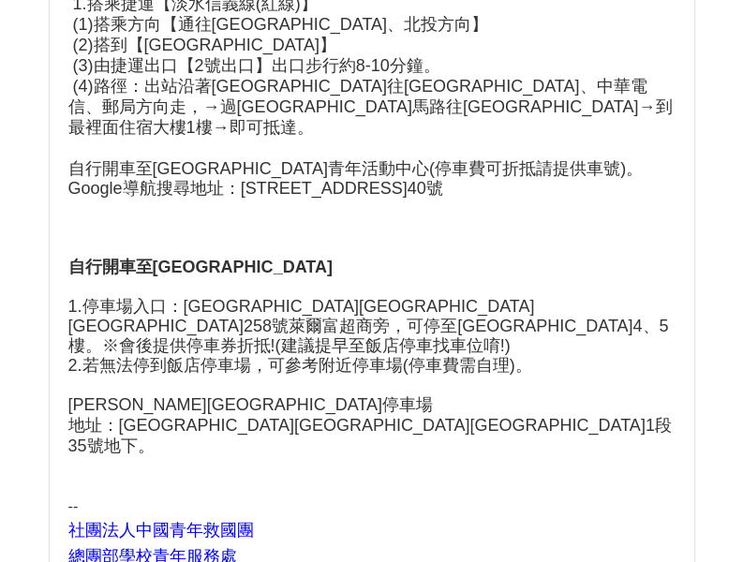
scroll to position [3933, 0]
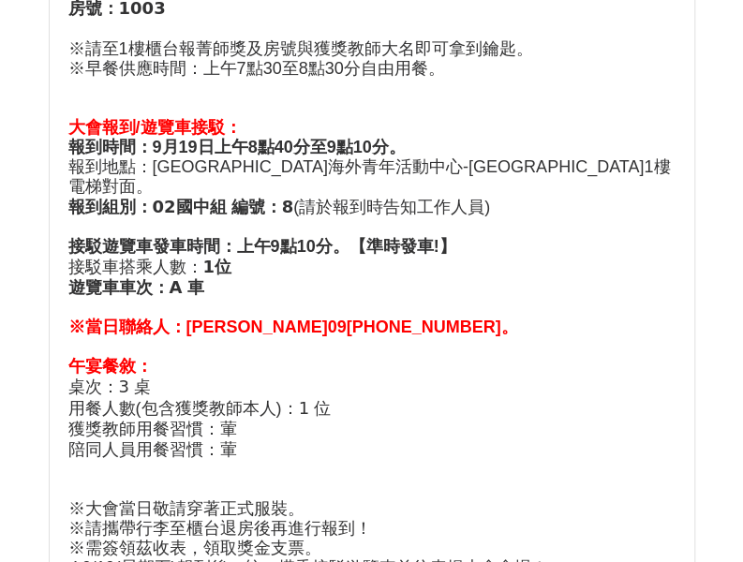
scroll to position [18628, 0]
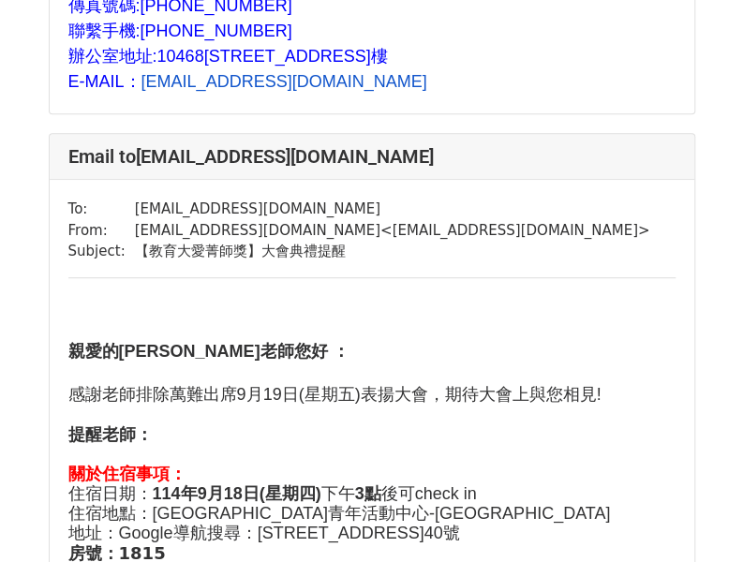
scroll to position [20688, 0]
